Goal: Task Accomplishment & Management: Use online tool/utility

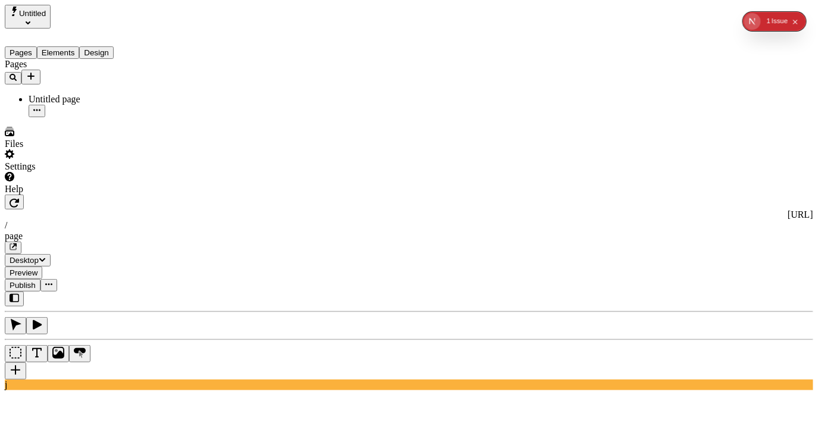
type input "18"
type input "1.5"
type textarea "Conveniently matrix vertical collaboration and idea-sharing, then proactively e…"
click at [37, 5] on div "Untitled" at bounding box center [76, 17] width 143 height 24
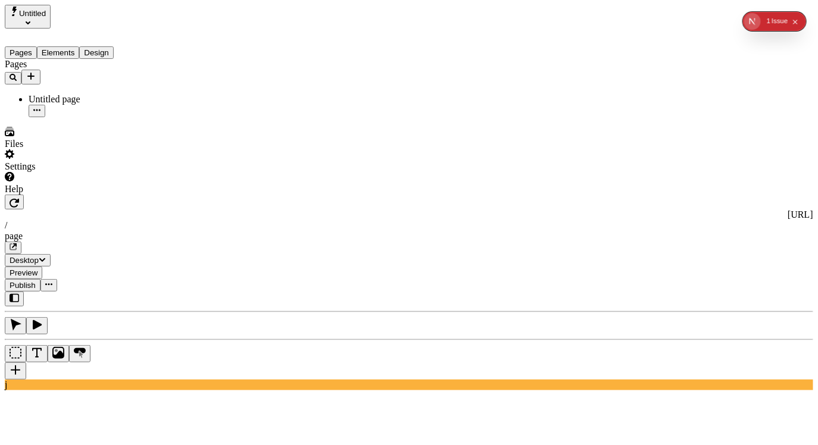
click at [38, 9] on span "Untitled" at bounding box center [32, 13] width 27 height 9
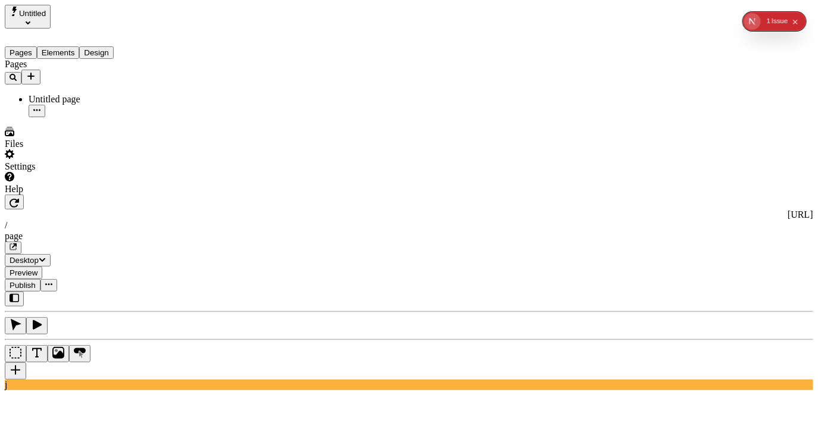
click at [40, 70] on button "Add new" at bounding box center [30, 77] width 19 height 15
click at [99, 87] on div "Page from template" at bounding box center [117, 97] width 40 height 21
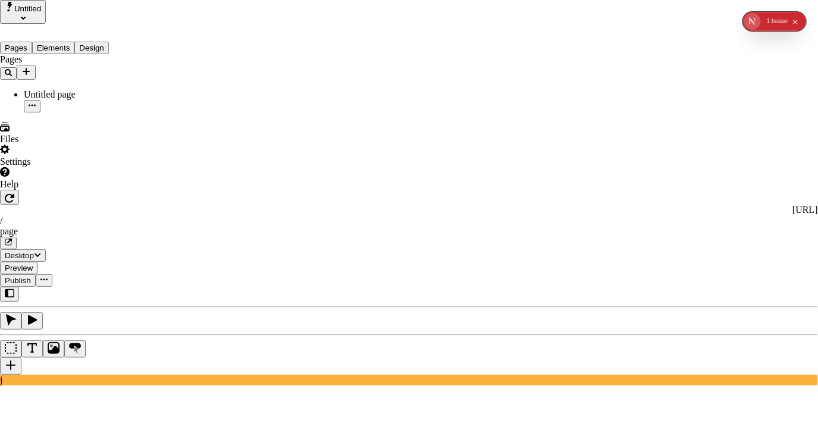
click at [771, 17] on button "0 1 Issue" at bounding box center [777, 21] width 21 height 17
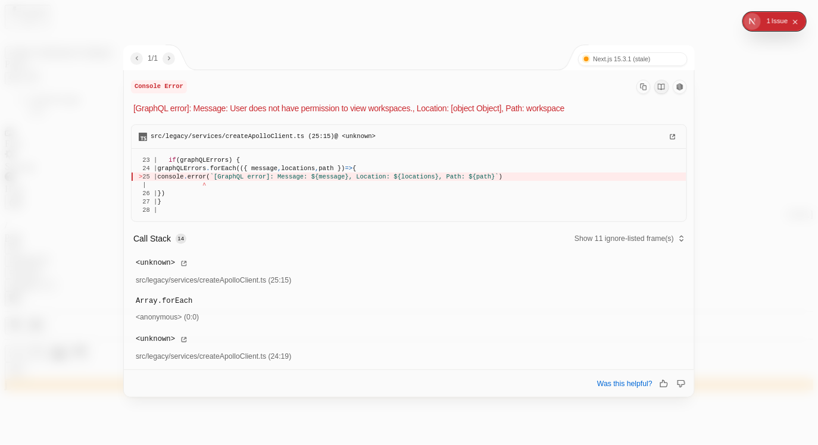
click at [739, 98] on div at bounding box center [409, 222] width 818 height 445
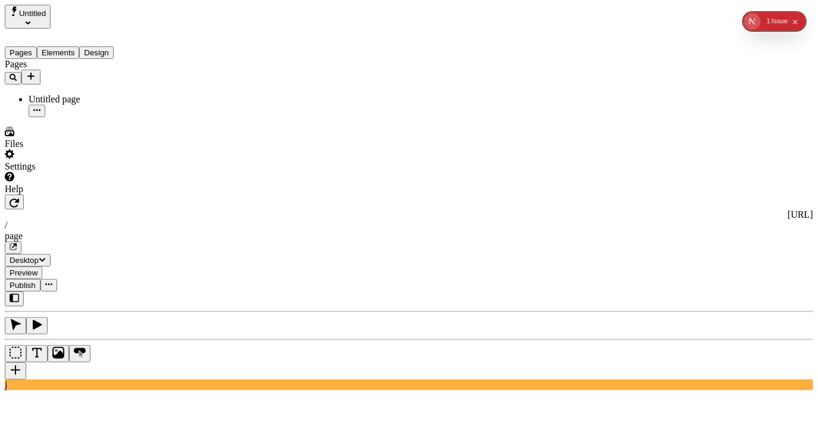
click at [36, 71] on icon "Add new" at bounding box center [31, 76] width 10 height 10
click at [124, 90] on div "Page from template" at bounding box center [117, 91] width 40 height 33
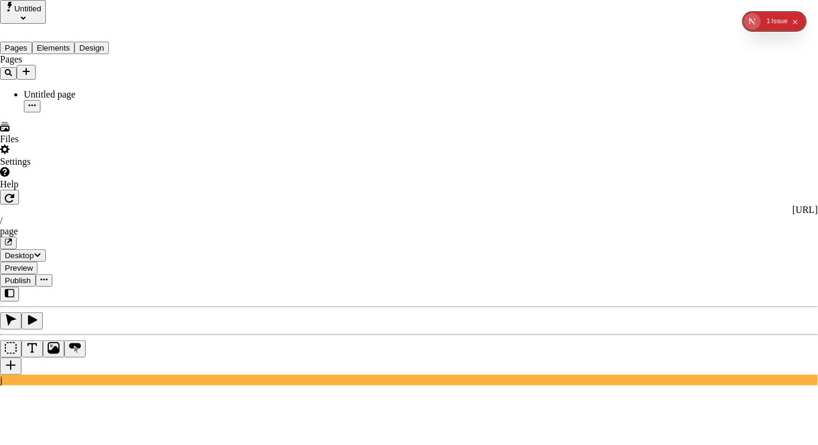
click at [636, 52] on div "Makeswift Templates" at bounding box center [656, 48] width 40 height 32
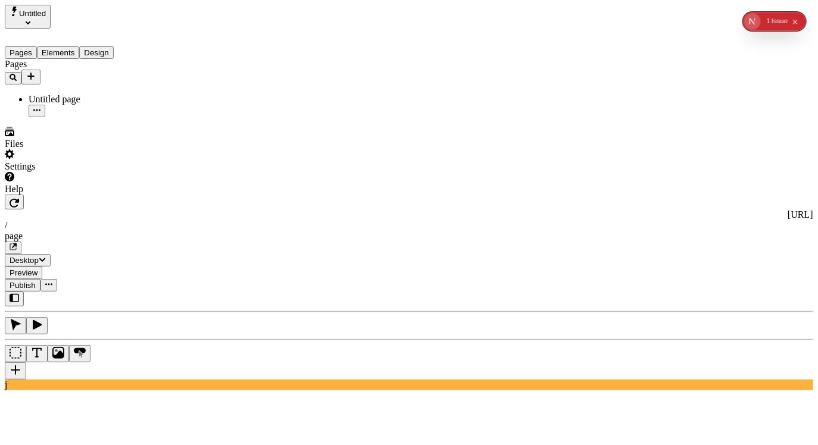
click at [82, 117] on div "Pages Untitled page" at bounding box center [76, 88] width 143 height 58
click at [52, 29] on div "Pages Elements Design" at bounding box center [76, 44] width 143 height 30
click at [46, 16] on span "Untitled" at bounding box center [32, 13] width 27 height 9
click at [39, 117] on div "Pages Untitled page" at bounding box center [76, 88] width 143 height 58
click at [27, 17] on span "Untitled" at bounding box center [32, 13] width 27 height 9
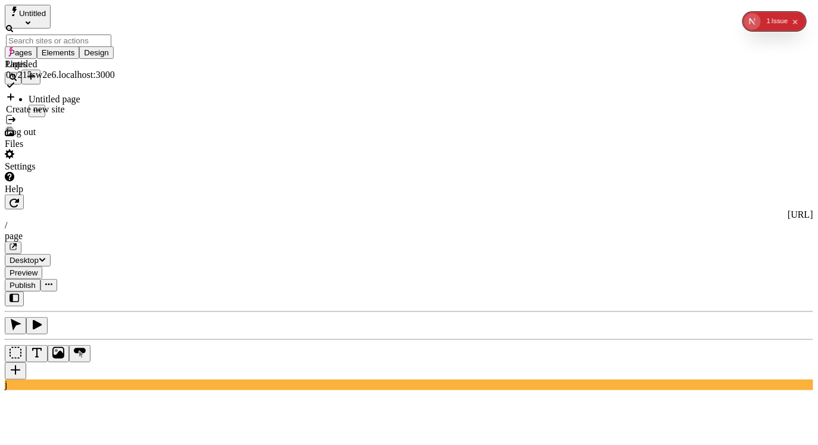
click at [115, 117] on div "Pages Untitled page" at bounding box center [76, 88] width 143 height 58
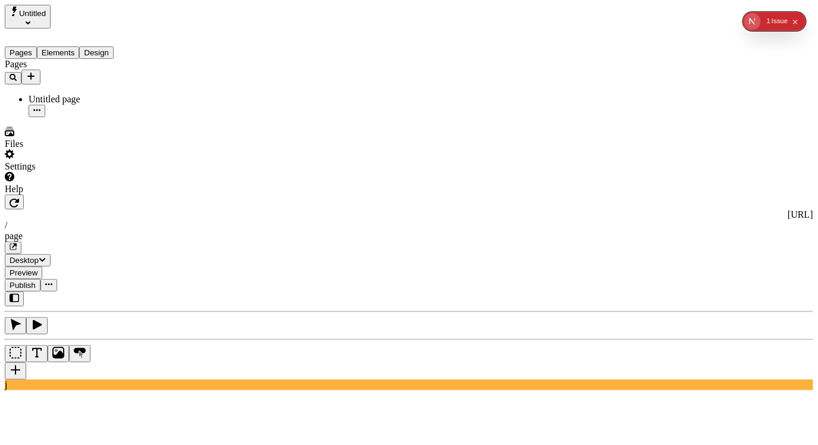
click at [773, 20] on div "Issue" at bounding box center [779, 21] width 16 height 19
click at [764, 22] on div "0 1 Issue" at bounding box center [783, 21] width 42 height 17
click at [772, 21] on div "Issue" at bounding box center [779, 21] width 16 height 19
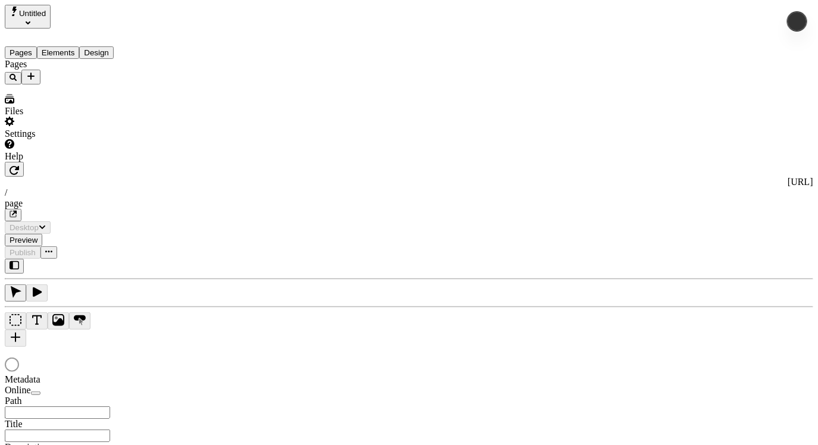
click at [37, 12] on span "Untitled" at bounding box center [32, 13] width 27 height 9
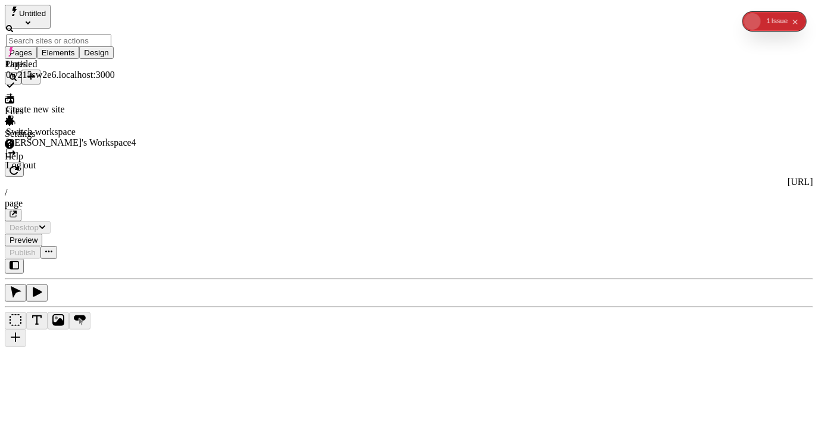
type input "/page"
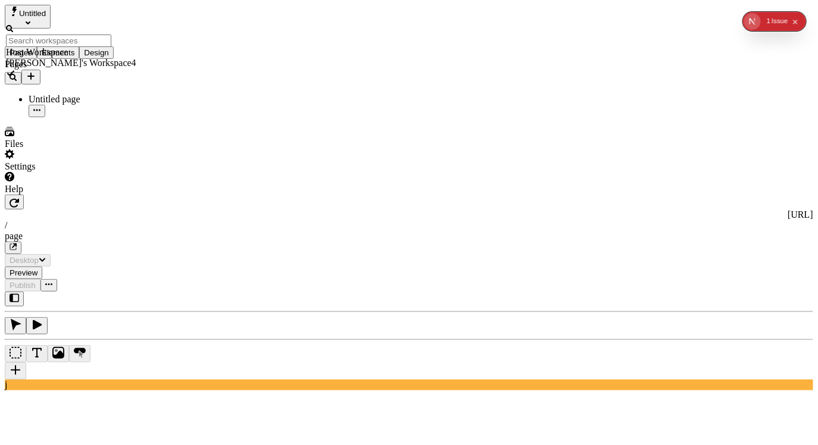
click at [72, 47] on div "Host Workspace" at bounding box center [71, 52] width 130 height 11
click at [58, 47] on div "Host Workspace" at bounding box center [71, 52] width 130 height 11
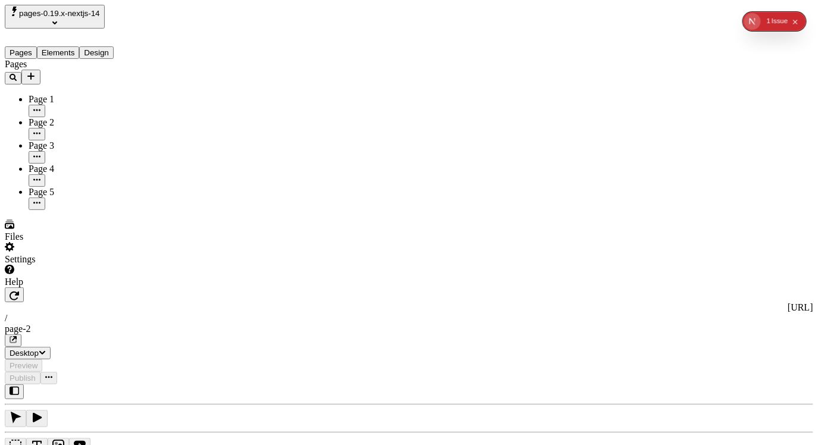
click at [93, 18] on span "pages-0.19.x-nextjs-14" at bounding box center [59, 13] width 81 height 9
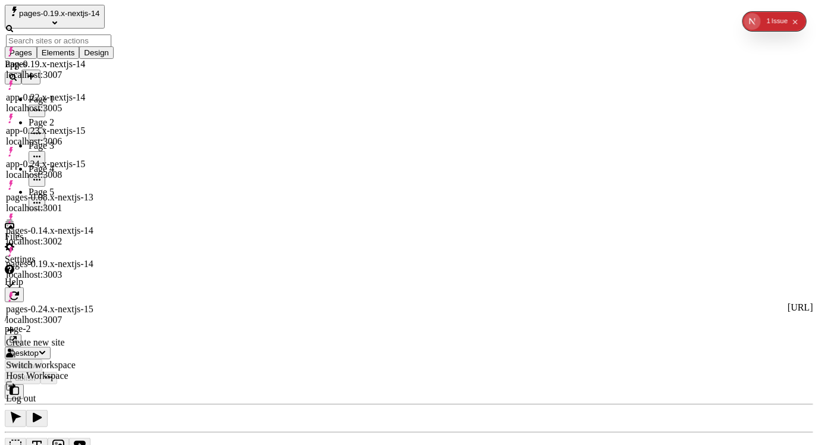
click at [78, 126] on div "app-0.23.x-nextjs-15" at bounding box center [58, 131] width 105 height 11
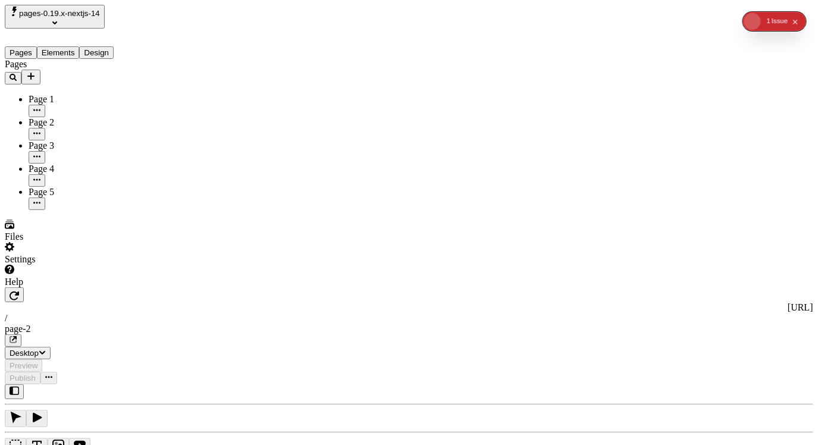
click at [80, 18] on span "pages-0.19.x-nextjs-14" at bounding box center [59, 13] width 81 height 9
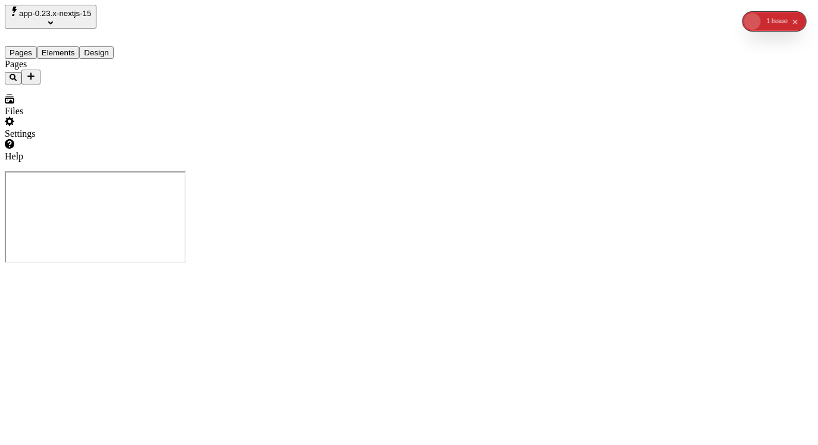
click at [86, 17] on span "app-0.23.x-nextjs-15" at bounding box center [55, 13] width 73 height 9
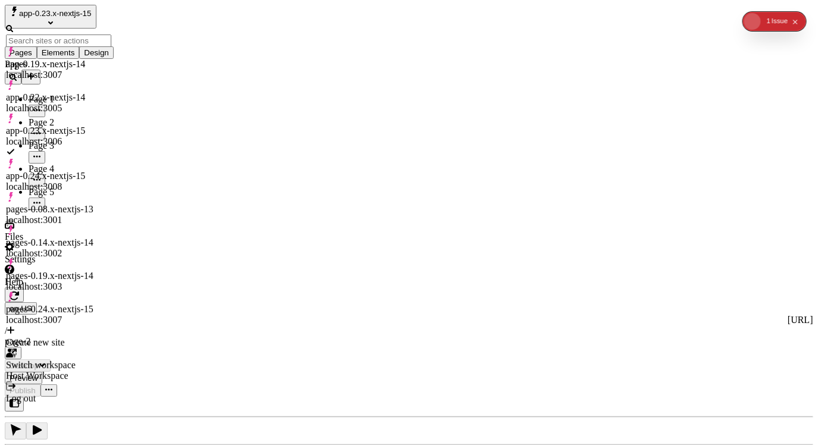
type input "/page-2"
click at [85, 126] on div "app-0.23.x-nextjs-15" at bounding box center [58, 131] width 105 height 11
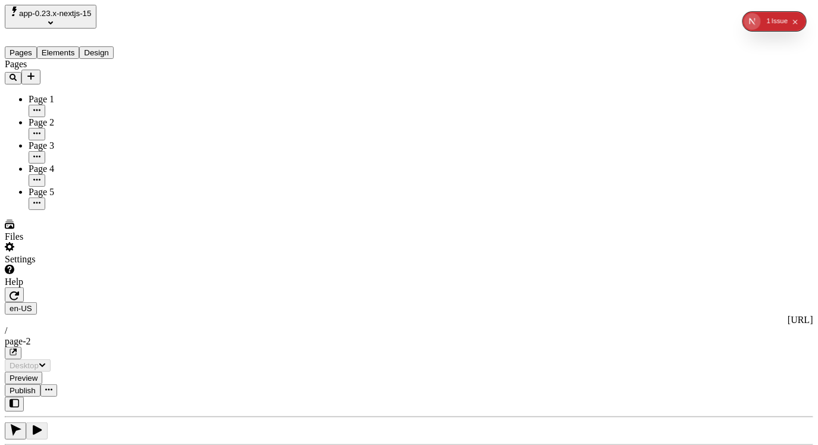
click at [70, 265] on div "Settings" at bounding box center [76, 253] width 143 height 23
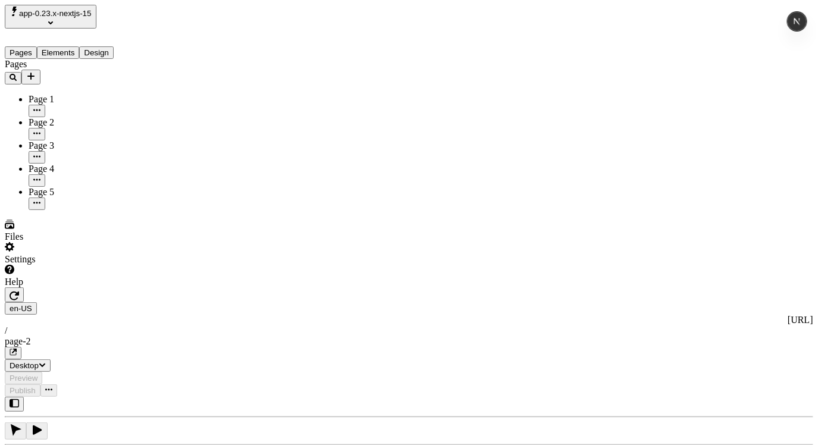
click at [85, 14] on span "app-0.23.x-nextjs-15" at bounding box center [55, 13] width 73 height 9
click at [91, 80] on div "Templates Workspace" at bounding box center [71, 85] width 130 height 11
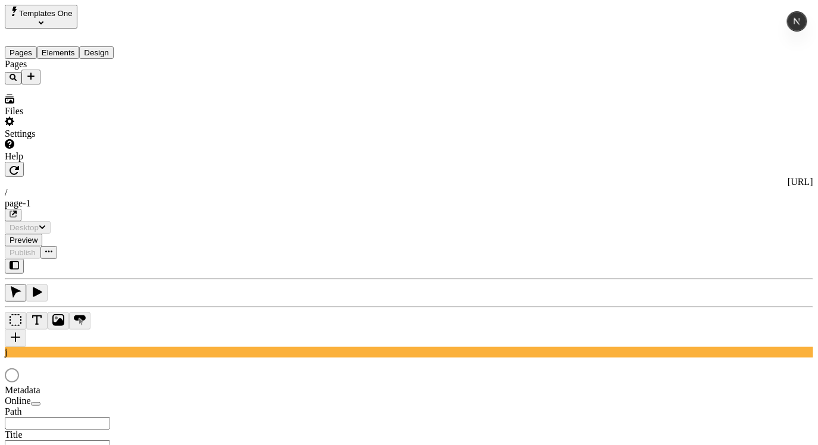
type input "/page-1"
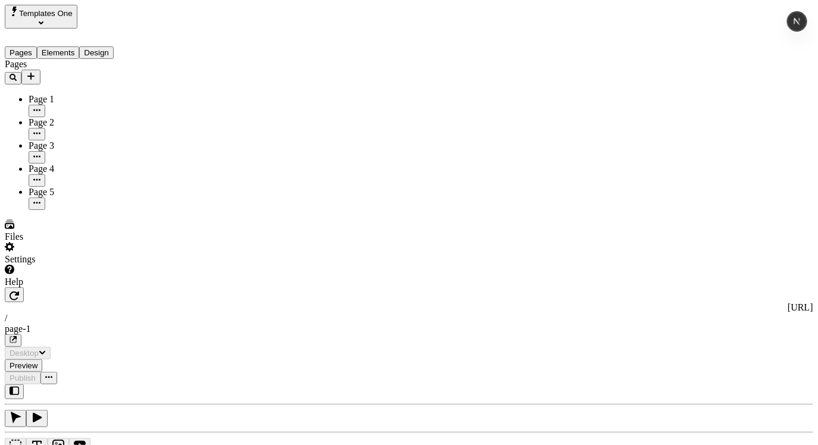
click at [72, 11] on span "Templates One" at bounding box center [46, 13] width 54 height 9
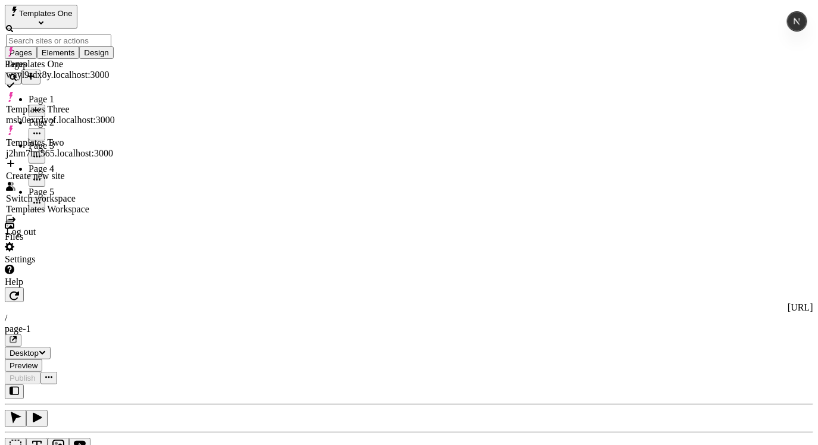
click at [80, 210] on div "Pages Page 1 Page 2 Page 3 Page 4 Page 5" at bounding box center [76, 134] width 143 height 151
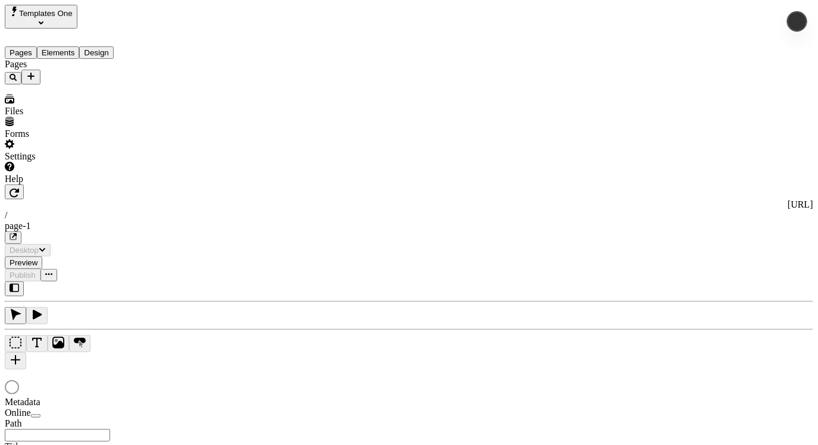
type input "/page-1"
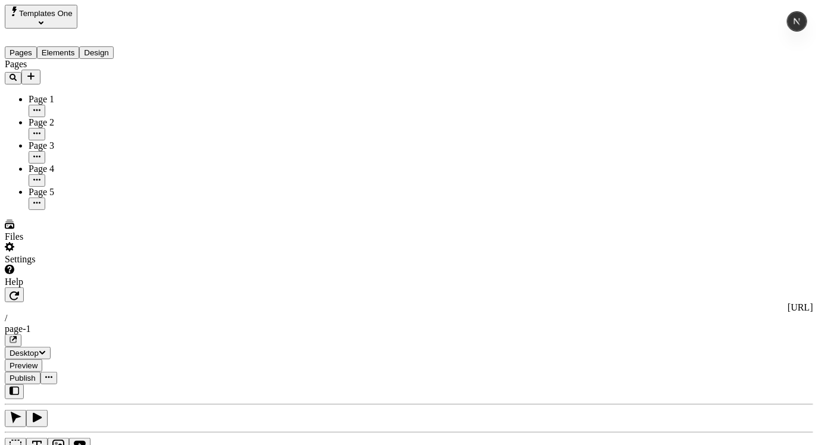
click at [36, 71] on icon "Add new" at bounding box center [31, 76] width 10 height 10
click at [97, 87] on div "Page from template" at bounding box center [117, 97] width 40 height 21
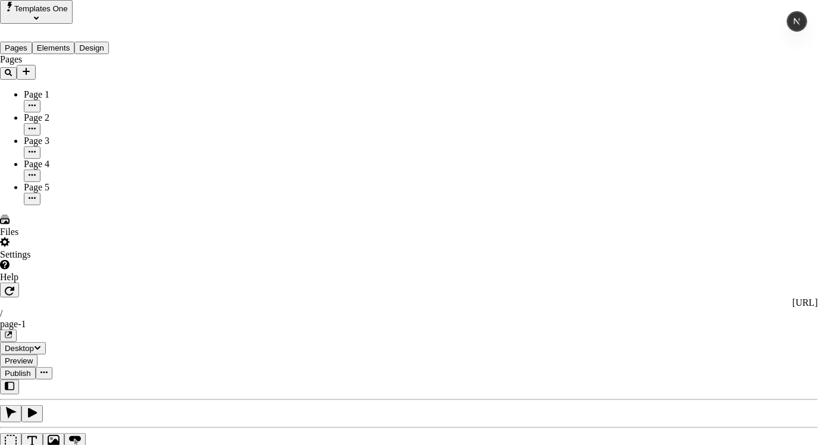
scroll to position [158, 0]
